Goal: Find specific page/section: Find specific page/section

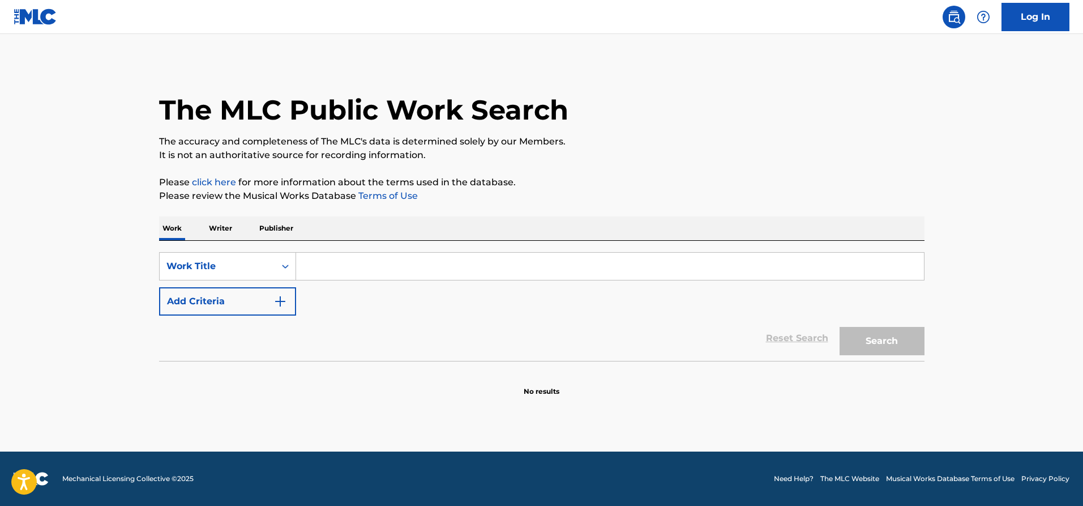
click at [347, 265] on input "Search Form" at bounding box center [610, 266] width 628 height 27
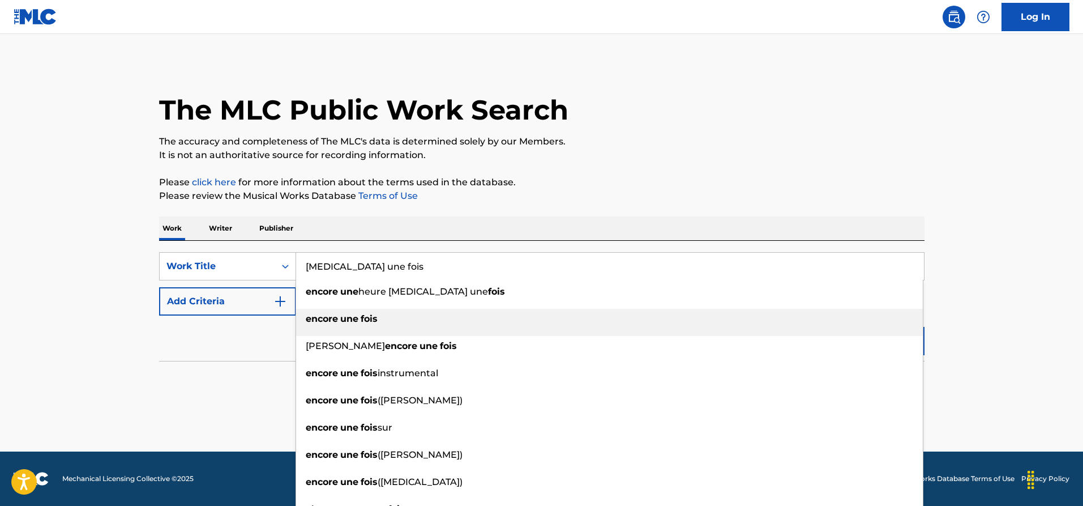
type input "[MEDICAL_DATA] une fois"
click at [380, 319] on div "[MEDICAL_DATA] une fois" at bounding box center [609, 319] width 627 height 20
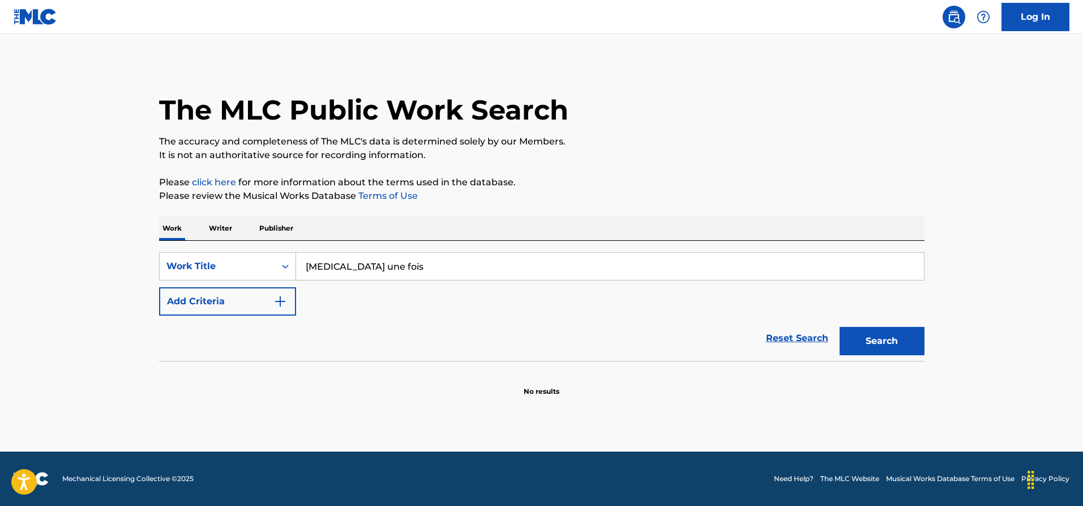
click at [877, 343] on button "Search" at bounding box center [882, 341] width 85 height 28
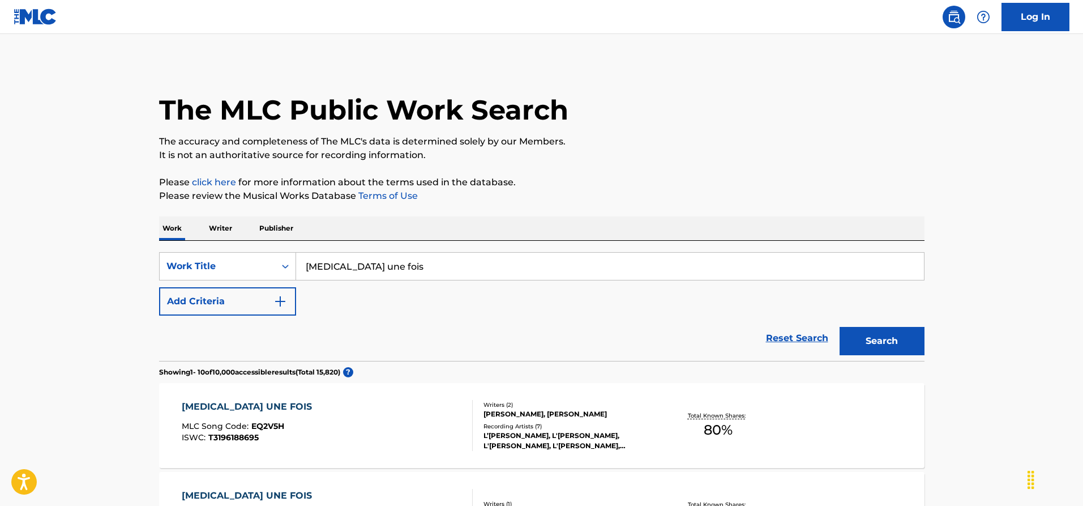
click at [277, 298] on img "Search Form" at bounding box center [280, 301] width 14 height 14
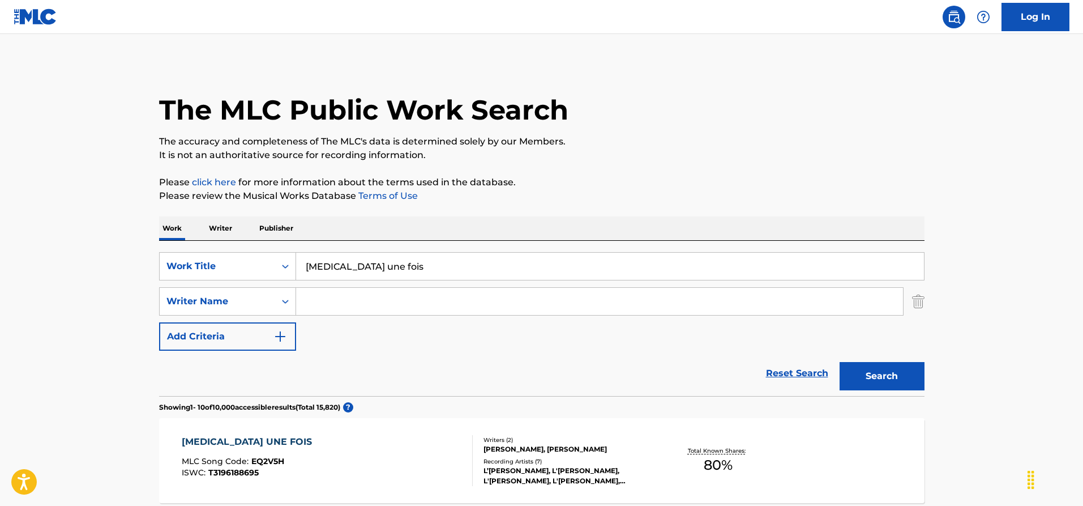
click at [345, 301] on input "Search Form" at bounding box center [599, 301] width 607 height 27
type input "lappessen"
click at [862, 380] on button "Search" at bounding box center [882, 376] width 85 height 28
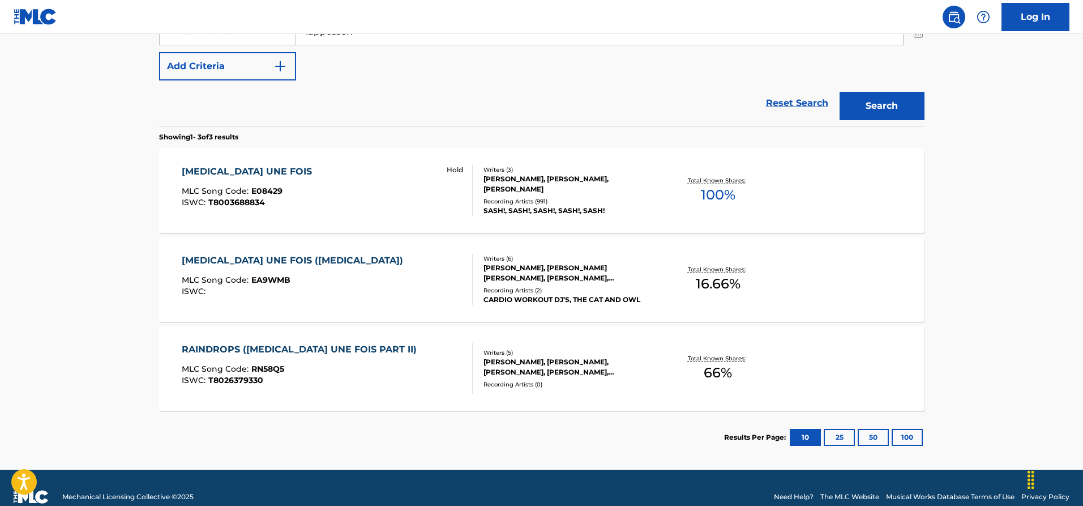
scroll to position [283, 0]
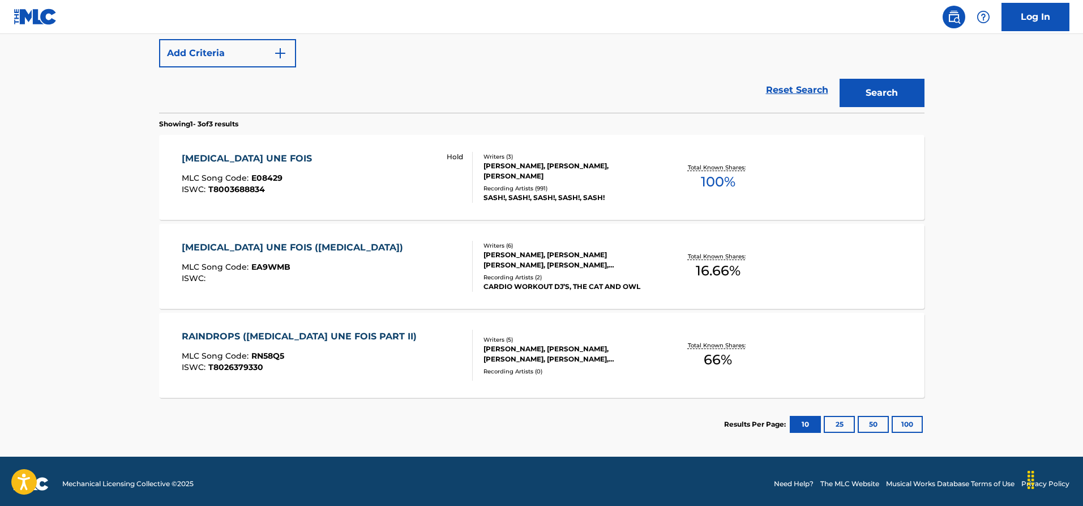
click at [226, 156] on div "[MEDICAL_DATA] UNE FOIS" at bounding box center [250, 159] width 136 height 14
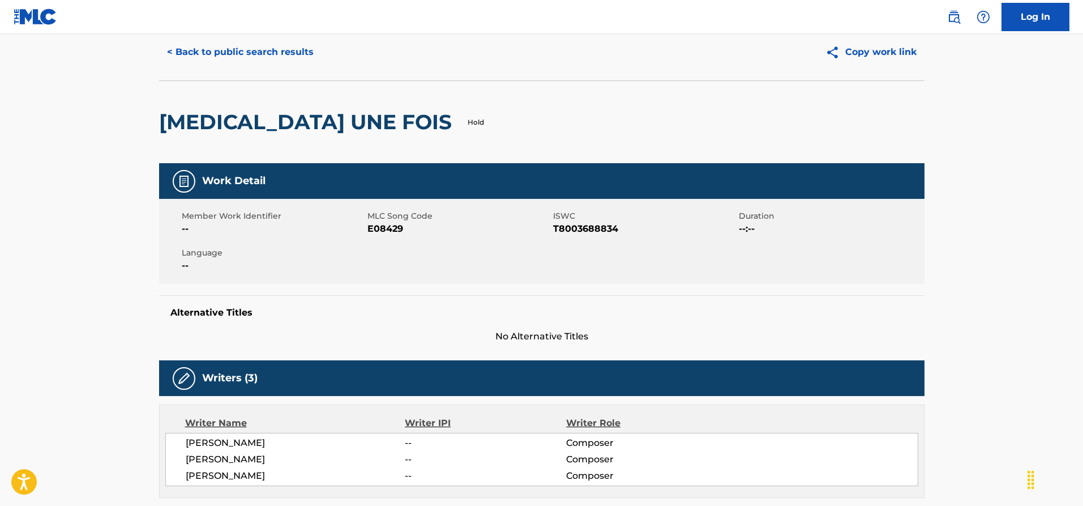
scroll to position [57, 0]
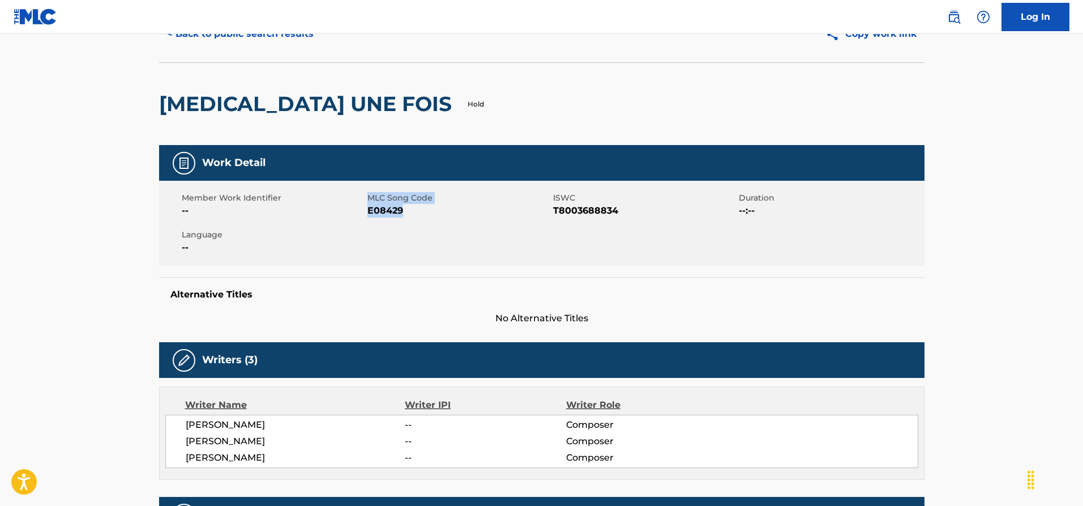
drag, startPoint x: 416, startPoint y: 211, endPoint x: 342, endPoint y: 210, distance: 74.2
click at [342, 210] on div "Member Work Identifier -- MLC Song Code E08429 ISWC T8003688834 Duration --:-- …" at bounding box center [542, 223] width 766 height 85
click at [403, 224] on div "Member Work Identifier -- MLC Song Code E08429 ISWC T8003688834 Duration --:-- …" at bounding box center [542, 223] width 766 height 85
drag, startPoint x: 403, startPoint y: 210, endPoint x: 369, endPoint y: 208, distance: 33.4
click at [369, 208] on span "E08429" at bounding box center [458, 211] width 183 height 14
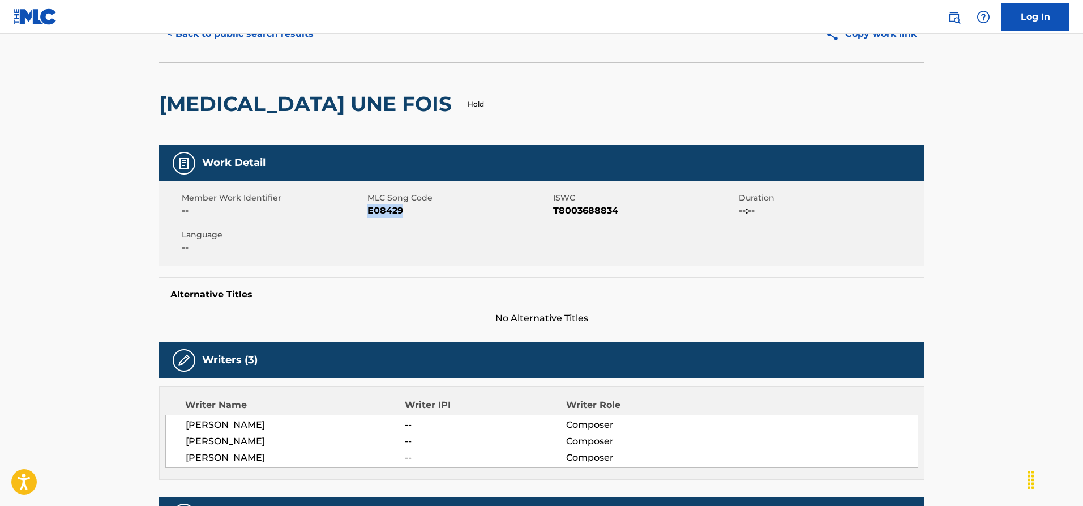
copy span "E08429"
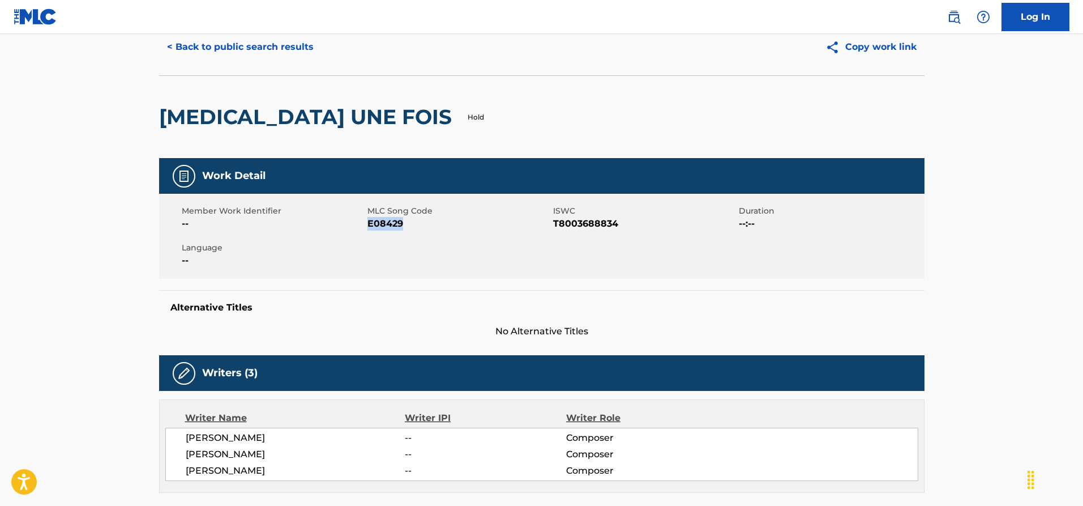
scroll to position [0, 0]
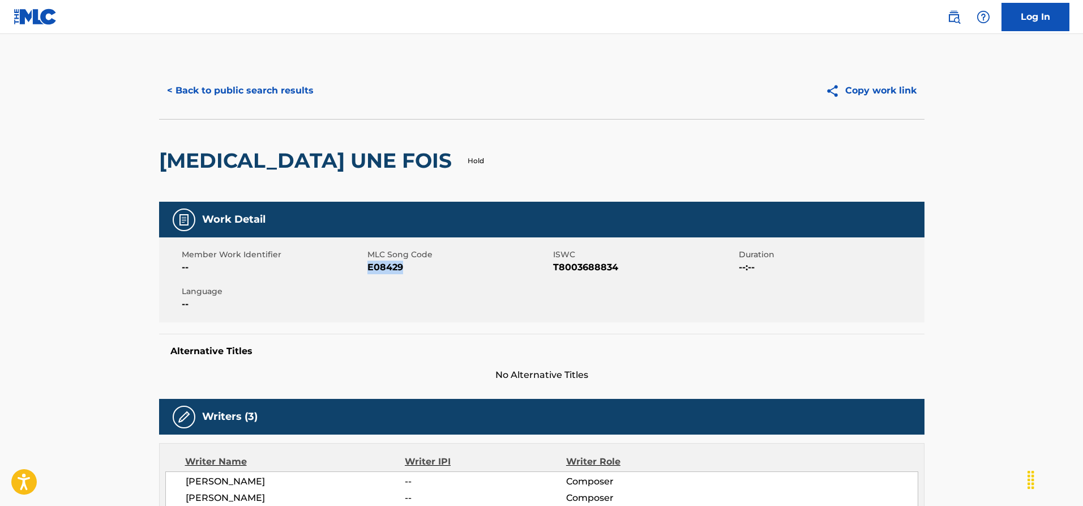
click at [273, 92] on button "< Back to public search results" at bounding box center [240, 90] width 163 height 28
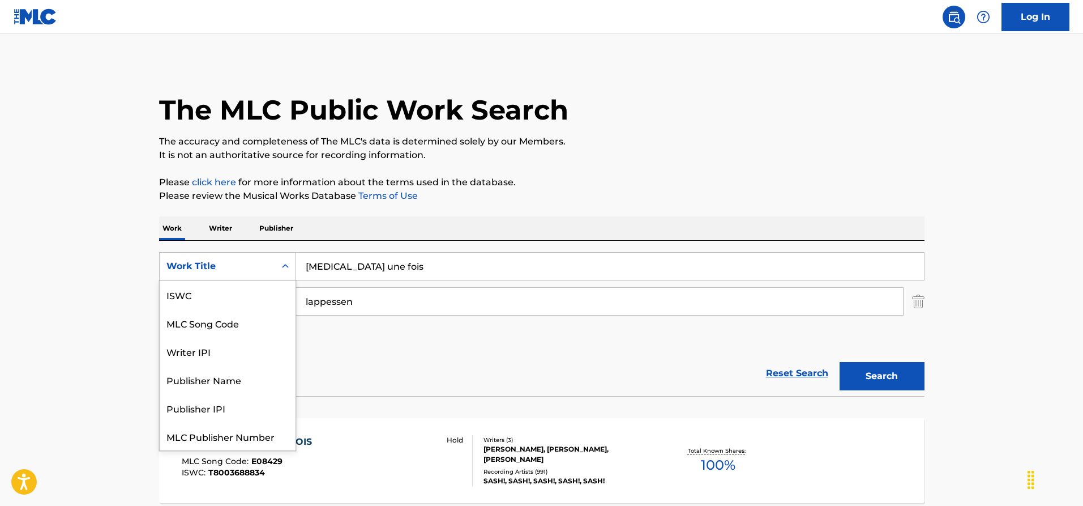
click at [213, 262] on div "Work Title" at bounding box center [217, 266] width 102 height 14
click at [283, 230] on p "Publisher" at bounding box center [276, 228] width 41 height 24
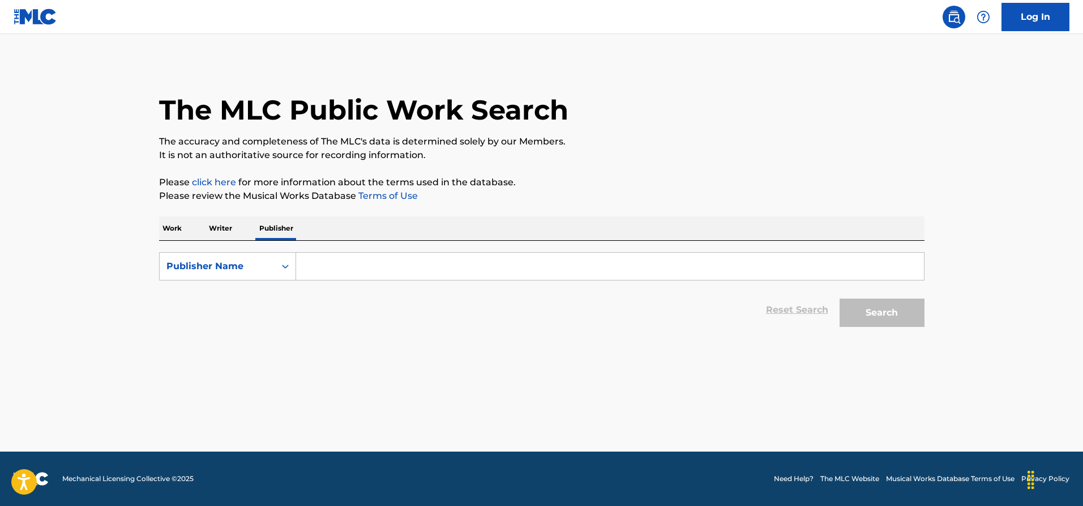
click at [318, 251] on div "SearchWithCriteria32bc6525-01b3-4f60-85dc-468efd07b549 Publisher Name Reset Sea…" at bounding box center [542, 287] width 766 height 92
click at [334, 270] on input "Search Form" at bounding box center [610, 266] width 628 height 27
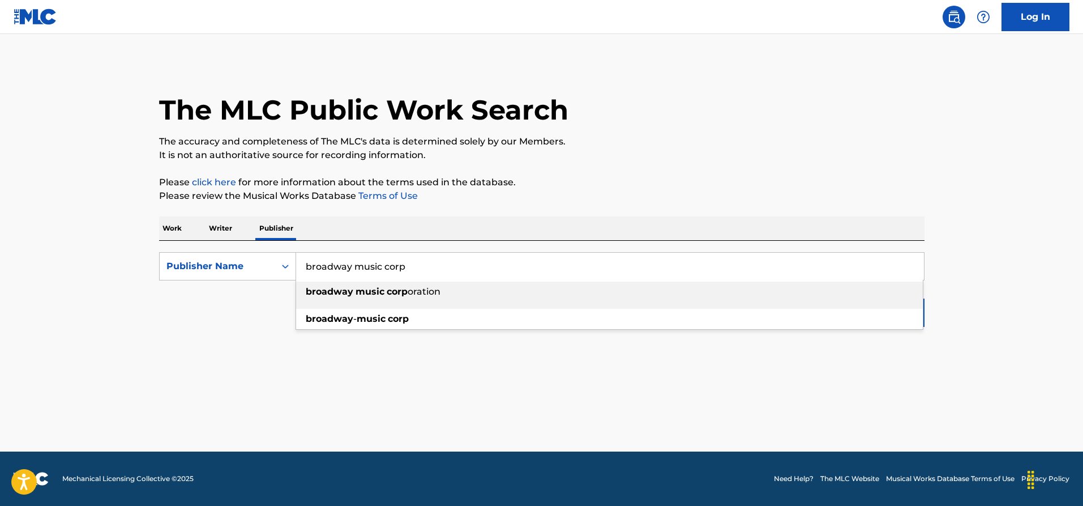
click at [358, 295] on strong "music" at bounding box center [370, 291] width 29 height 11
type input "broadway music corporation"
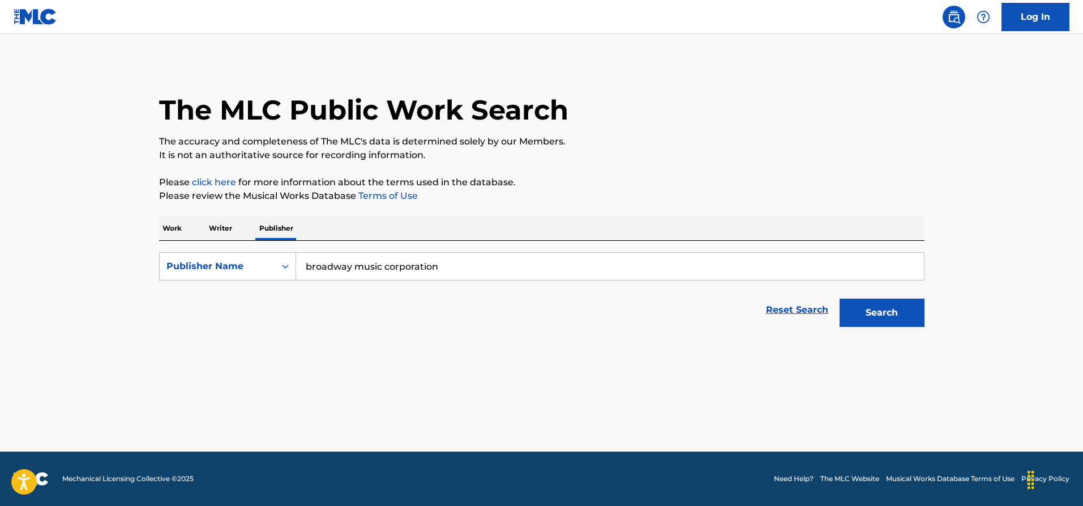
click at [889, 310] on button "Search" at bounding box center [882, 312] width 85 height 28
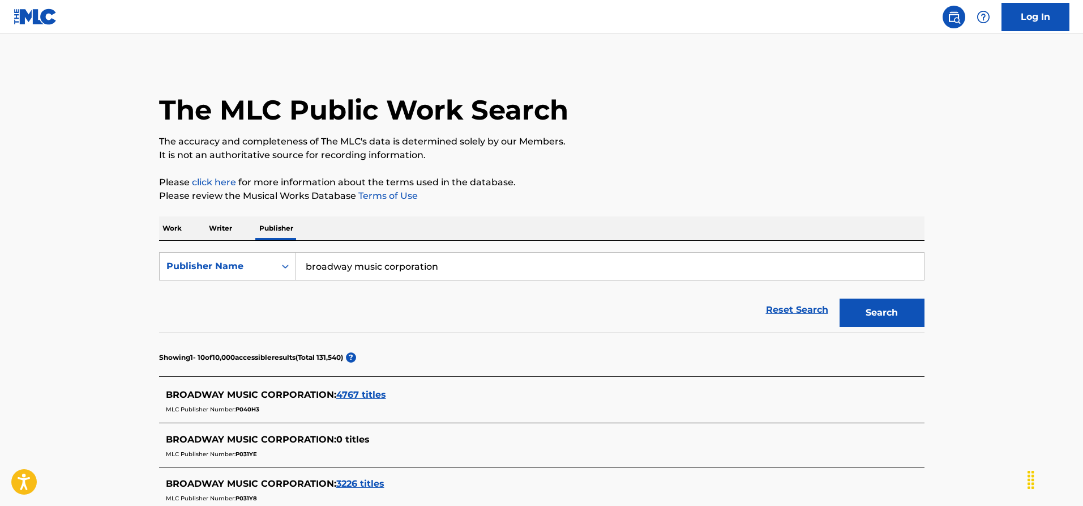
click at [1055, 18] on link "Log In" at bounding box center [1036, 17] width 68 height 28
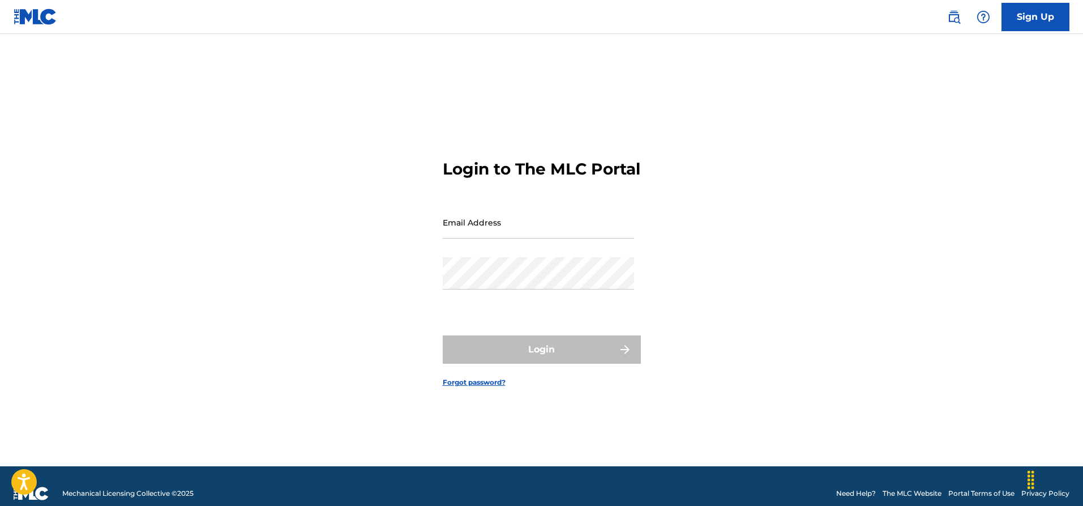
click at [441, 237] on div "Login to The MLC Portal Email Address Password Login Forgot password?" at bounding box center [542, 264] width 793 height 404
click at [453, 233] on input "Email Address" at bounding box center [538, 222] width 191 height 32
type input "[EMAIL_ADDRESS][PERSON_NAME][DOMAIN_NAME]"
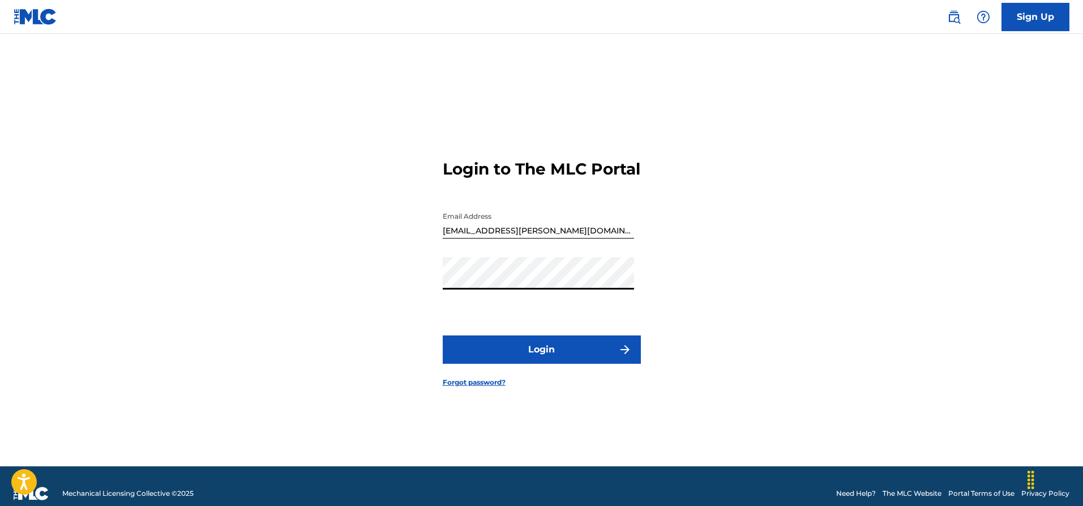
click at [533, 362] on button "Login" at bounding box center [542, 349] width 198 height 28
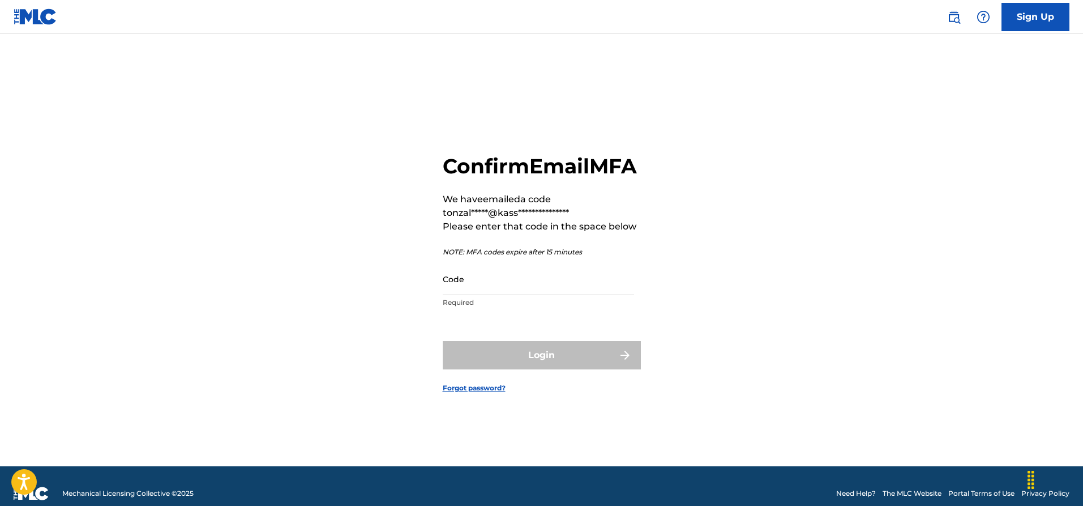
click at [520, 295] on input "Code" at bounding box center [538, 279] width 191 height 32
paste input "114637"
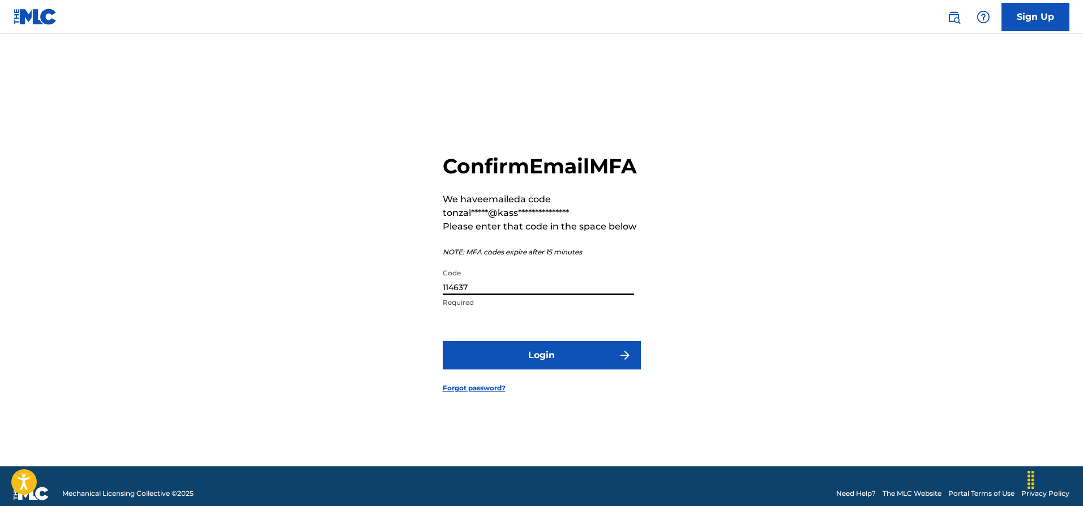
type input "114637"
click at [571, 367] on button "Login" at bounding box center [542, 355] width 198 height 28
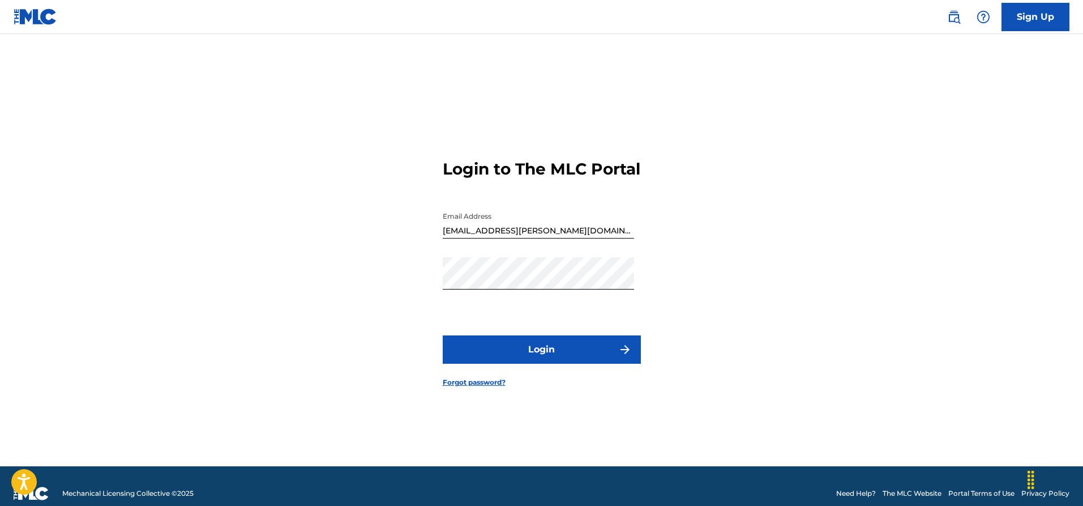
click at [557, 364] on button "Login" at bounding box center [542, 349] width 198 height 28
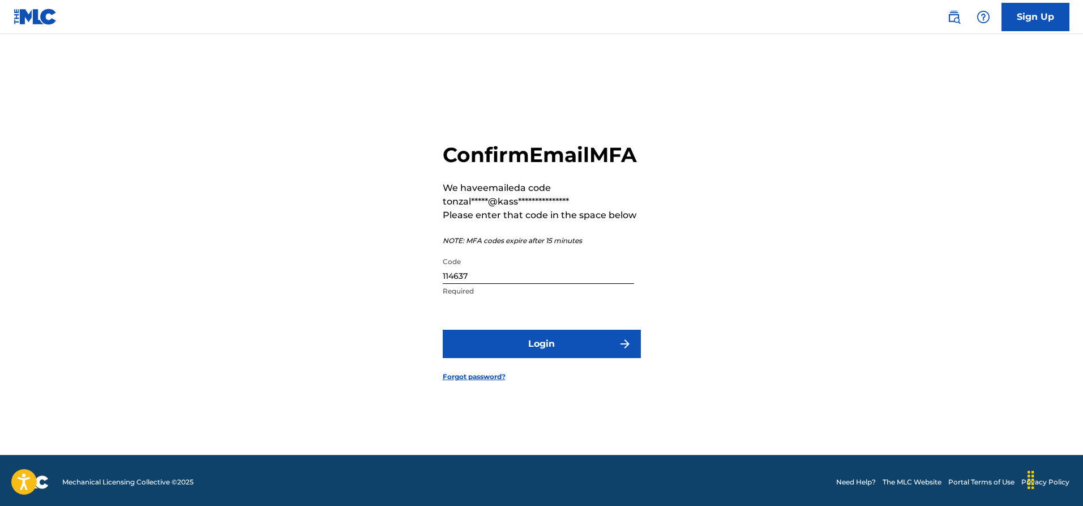
scroll to position [15, 0]
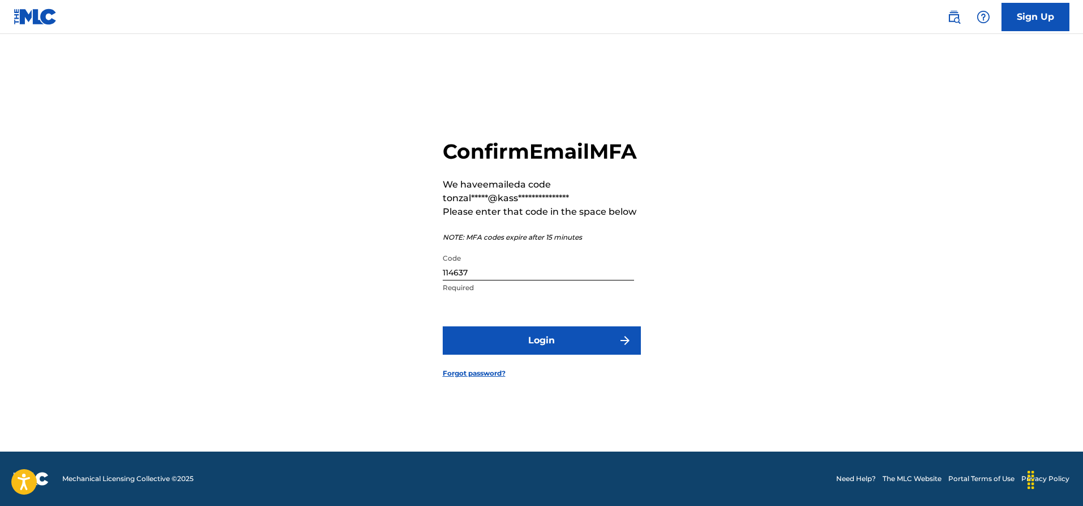
click at [574, 341] on button "Login" at bounding box center [542, 340] width 198 height 28
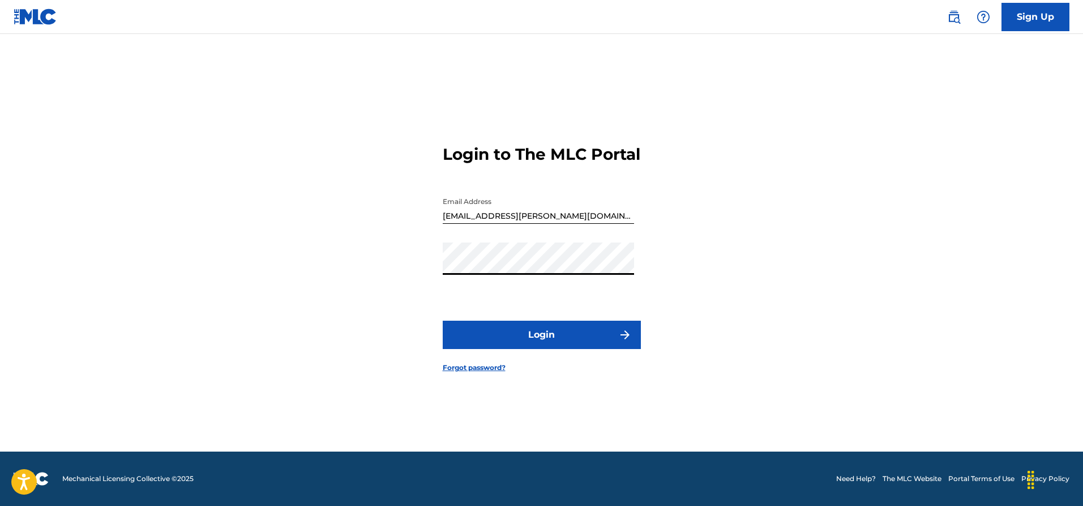
click at [318, 260] on div "Login to The MLC Portal Email Address [EMAIL_ADDRESS][PERSON_NAME][DOMAIN_NAME]…" at bounding box center [542, 250] width 793 height 404
click at [538, 349] on button "Login" at bounding box center [542, 334] width 198 height 28
click at [281, 263] on div "Login to The MLC Portal Email Address [EMAIL_ADDRESS][PERSON_NAME][DOMAIN_NAME]…" at bounding box center [542, 250] width 793 height 404
click at [831, 144] on div "Login to The MLC Portal Email Address [EMAIL_ADDRESS][PERSON_NAME][DOMAIN_NAME]…" at bounding box center [542, 250] width 793 height 404
click at [371, 275] on div "Login to The MLC Portal Email Address [EMAIL_ADDRESS][PERSON_NAME][DOMAIN_NAME]…" at bounding box center [542, 250] width 793 height 404
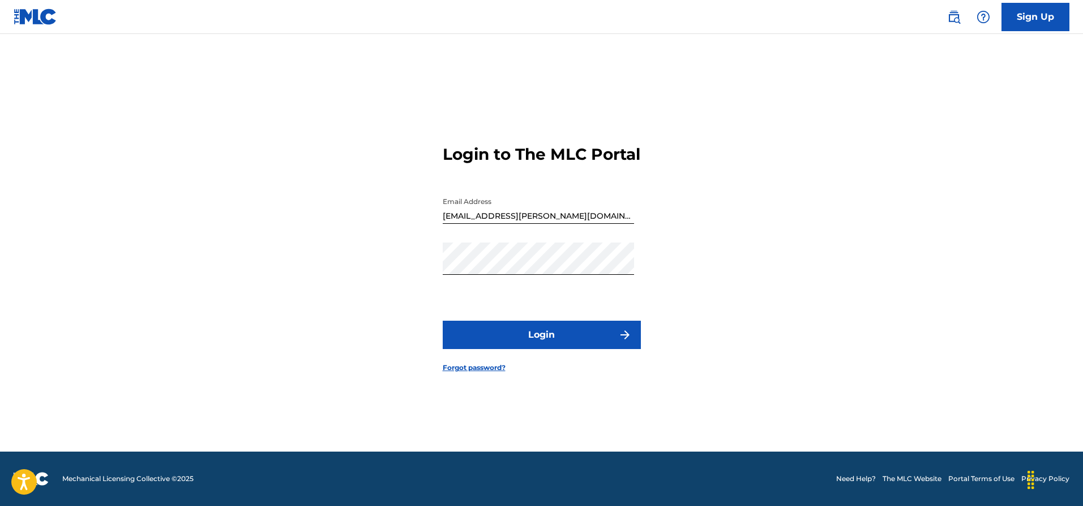
click at [542, 338] on button "Login" at bounding box center [542, 334] width 198 height 28
click at [363, 264] on div "Login to The MLC Portal Email Address [EMAIL_ADDRESS][PERSON_NAME][DOMAIN_NAME]…" at bounding box center [542, 250] width 793 height 404
click at [532, 349] on button "Login" at bounding box center [542, 334] width 198 height 28
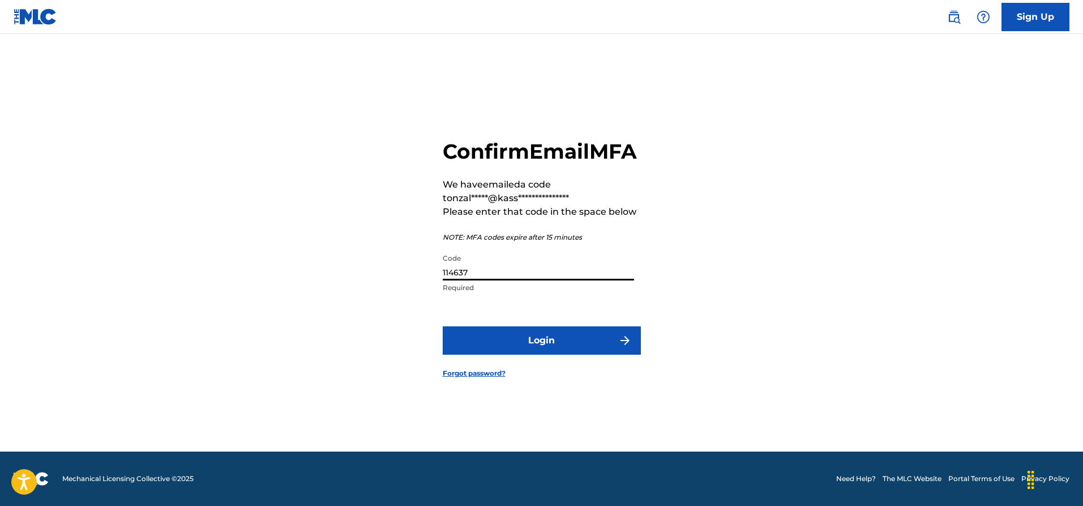
drag, startPoint x: 462, startPoint y: 289, endPoint x: 413, endPoint y: 285, distance: 49.4
click at [415, 286] on div "**********" at bounding box center [542, 250] width 793 height 404
click at [474, 280] on input "114637" at bounding box center [538, 264] width 191 height 32
drag, startPoint x: 479, startPoint y: 283, endPoint x: 426, endPoint y: 281, distance: 52.7
click at [429, 281] on div "**********" at bounding box center [542, 250] width 793 height 404
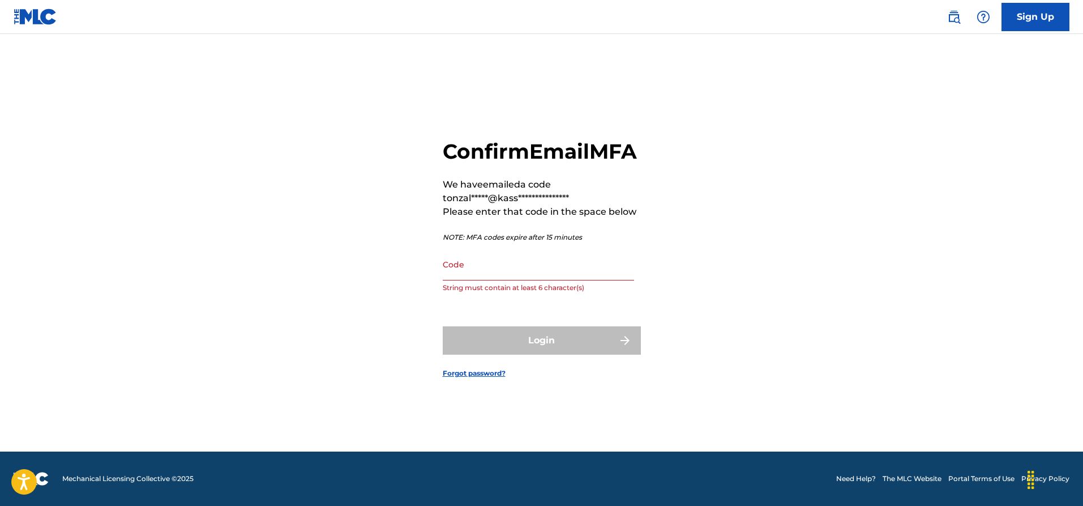
click at [467, 280] on input "Code" at bounding box center [538, 264] width 191 height 32
paste input "225039"
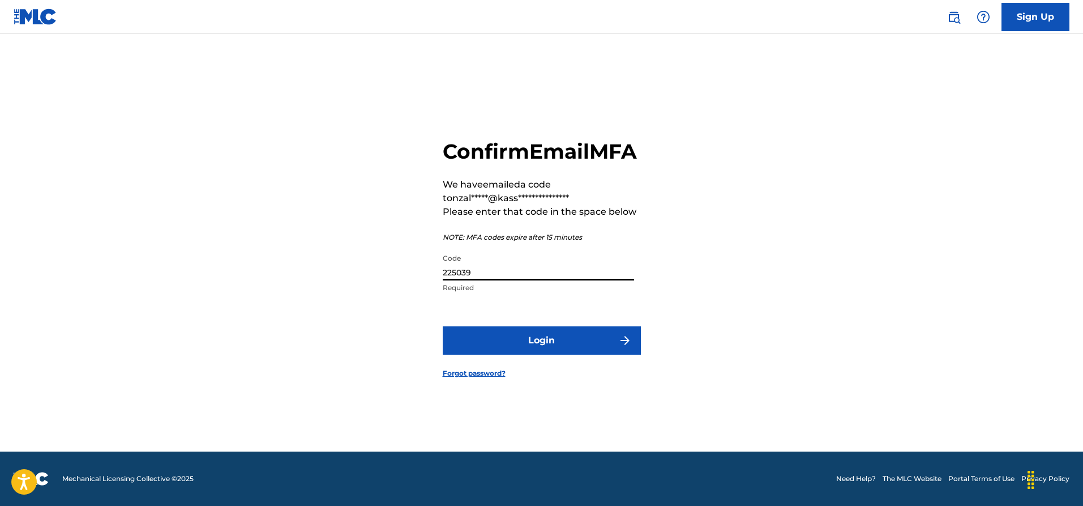
type input "225039"
click at [521, 345] on button "Login" at bounding box center [542, 340] width 198 height 28
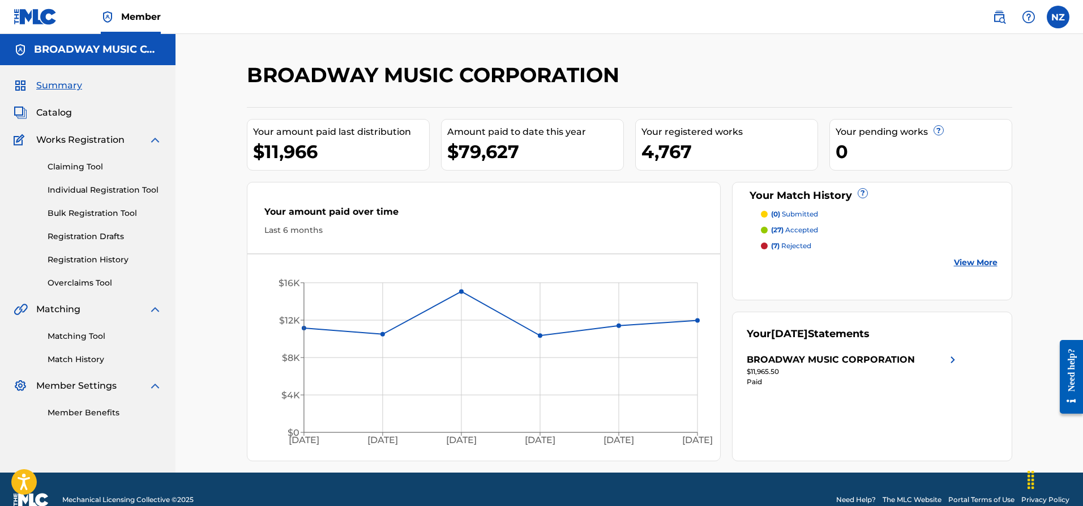
click at [63, 114] on span "Catalog" at bounding box center [54, 113] width 36 height 14
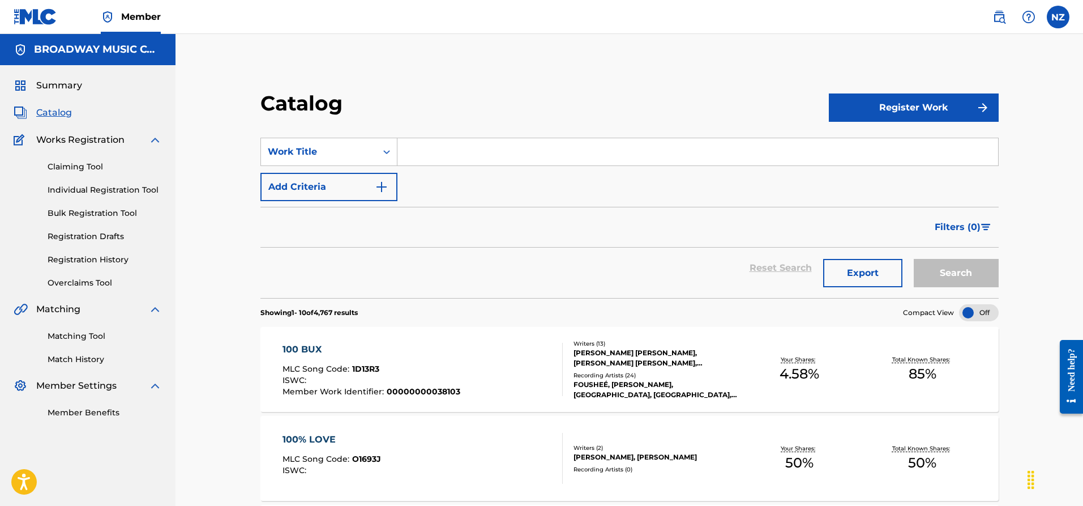
click at [416, 156] on input "Search Form" at bounding box center [697, 151] width 601 height 27
click at [56, 86] on span "Summary" at bounding box center [59, 86] width 46 height 14
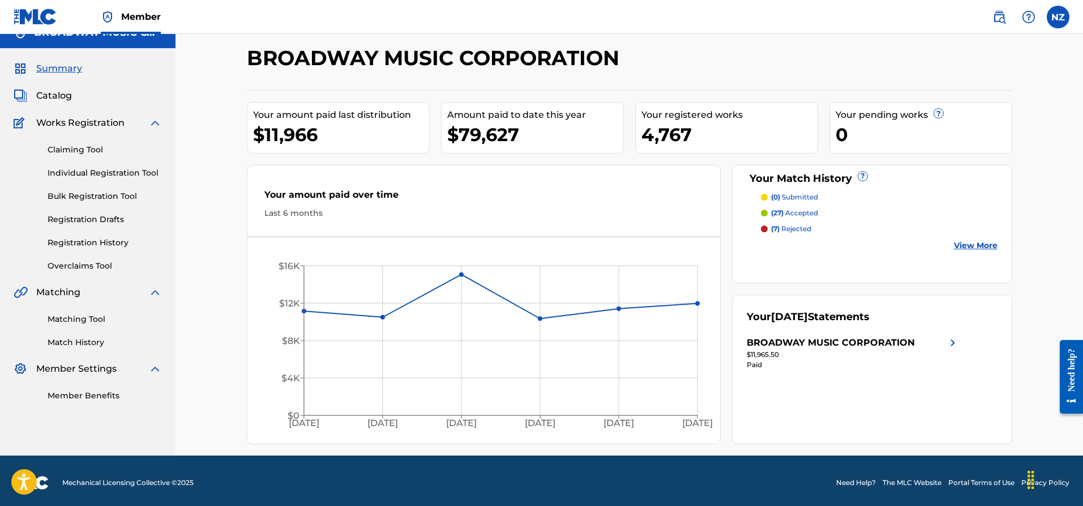
scroll to position [21, 0]
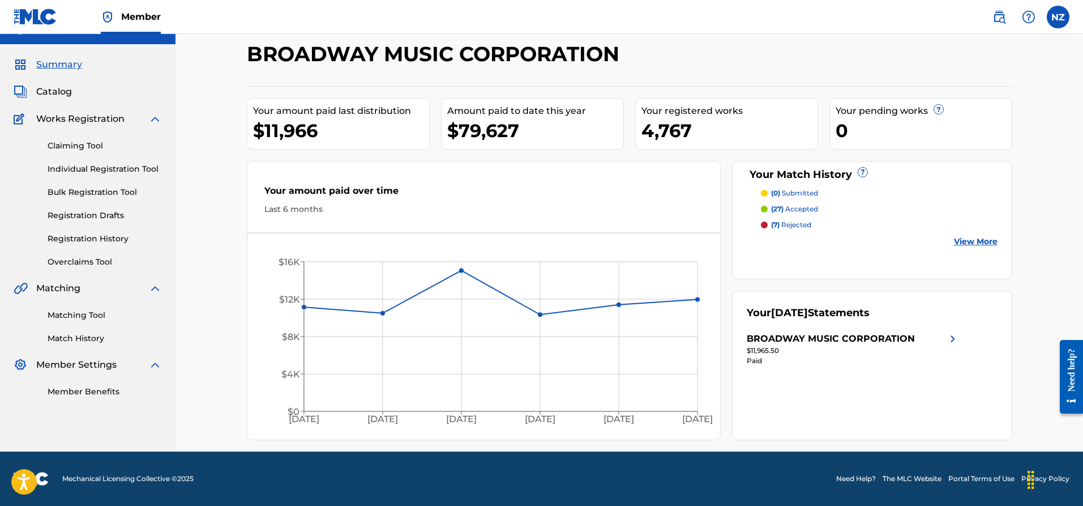
click at [907, 337] on div "BROADWAY MUSIC CORPORATION" at bounding box center [831, 339] width 168 height 14
